Goal: Task Accomplishment & Management: Manage account settings

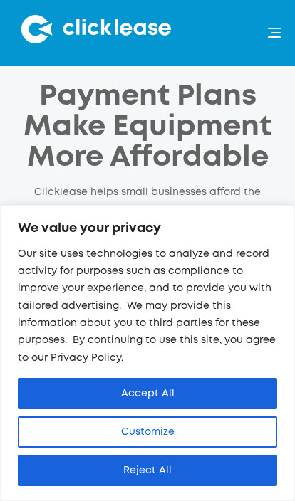
click at [149, 388] on button "Accept All" at bounding box center [147, 393] width 259 height 31
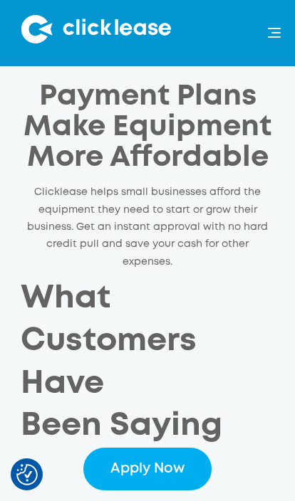
click at [273, 38] on div "menu" at bounding box center [274, 36] width 13 height 1
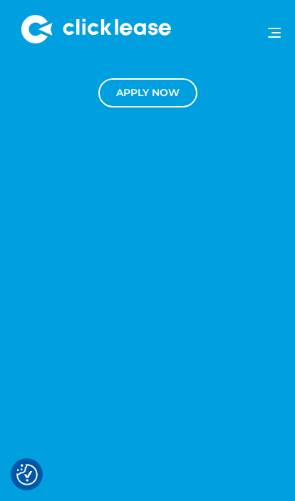
click at [44, 33] on img at bounding box center [95, 29] width 149 height 28
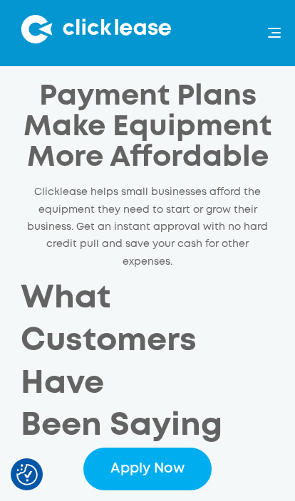
click at [214, 98] on h1 "Payment Plans Make Equipment More Affordable" at bounding box center [147, 128] width 253 height 92
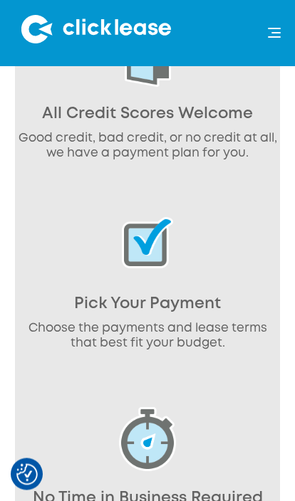
scroll to position [1128, 0]
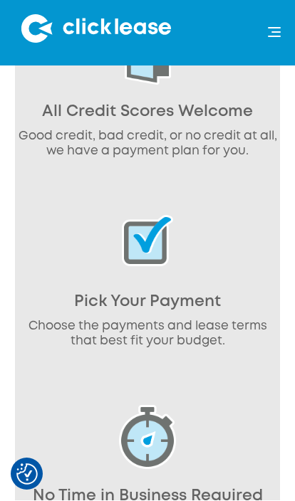
click at [159, 320] on p "Choose the payments and lease terms that best fit your budget." at bounding box center [147, 335] width 260 height 30
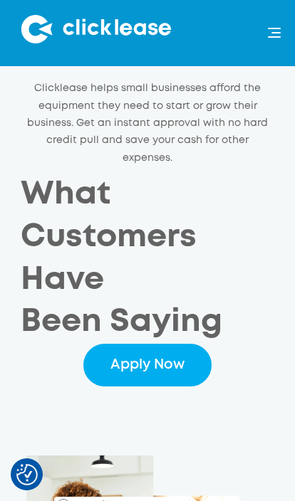
scroll to position [0, 0]
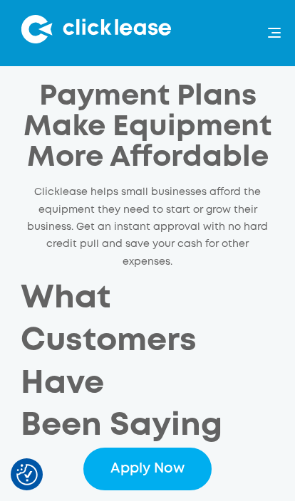
click at [270, 26] on div "menu" at bounding box center [266, 33] width 27 height 36
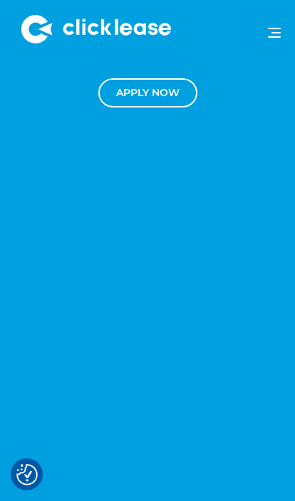
click at [148, 88] on link "Apply NOw" at bounding box center [147, 92] width 99 height 29
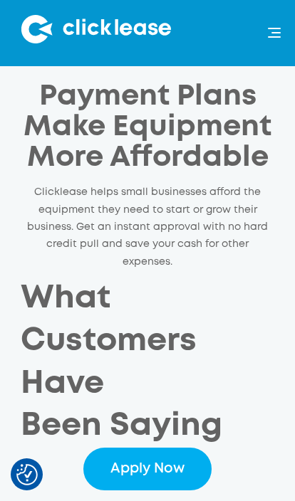
click at [24, 480] on img "Consent Preferences" at bounding box center [26, 474] width 21 height 21
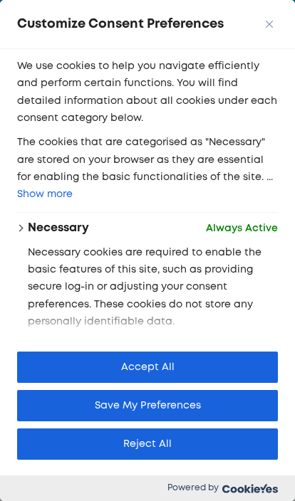
click at [153, 409] on button "Save My Preferences" at bounding box center [147, 405] width 261 height 31
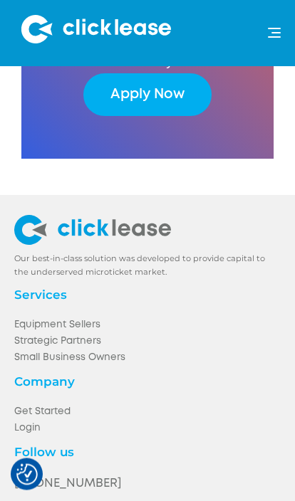
scroll to position [4613, 0]
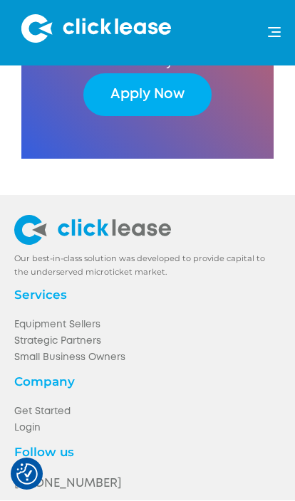
click at [27, 421] on link "Login" at bounding box center [147, 429] width 266 height 16
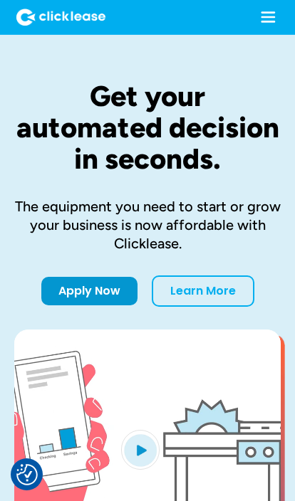
click at [259, 30] on div "menu" at bounding box center [264, 17] width 42 height 34
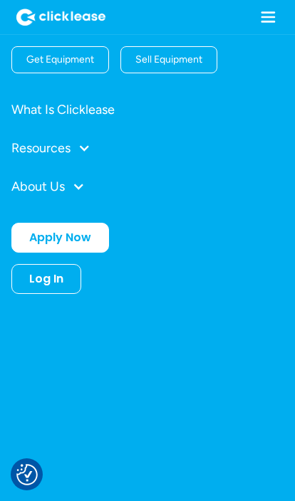
click at [49, 280] on div "Log In" at bounding box center [46, 279] width 34 height 14
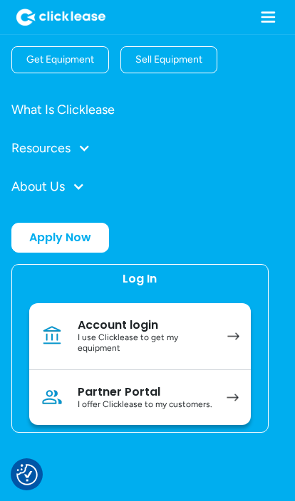
click at [143, 348] on div "I use Clicklease to get my equipment" at bounding box center [145, 343] width 135 height 22
